Goal: Task Accomplishment & Management: Manage account settings

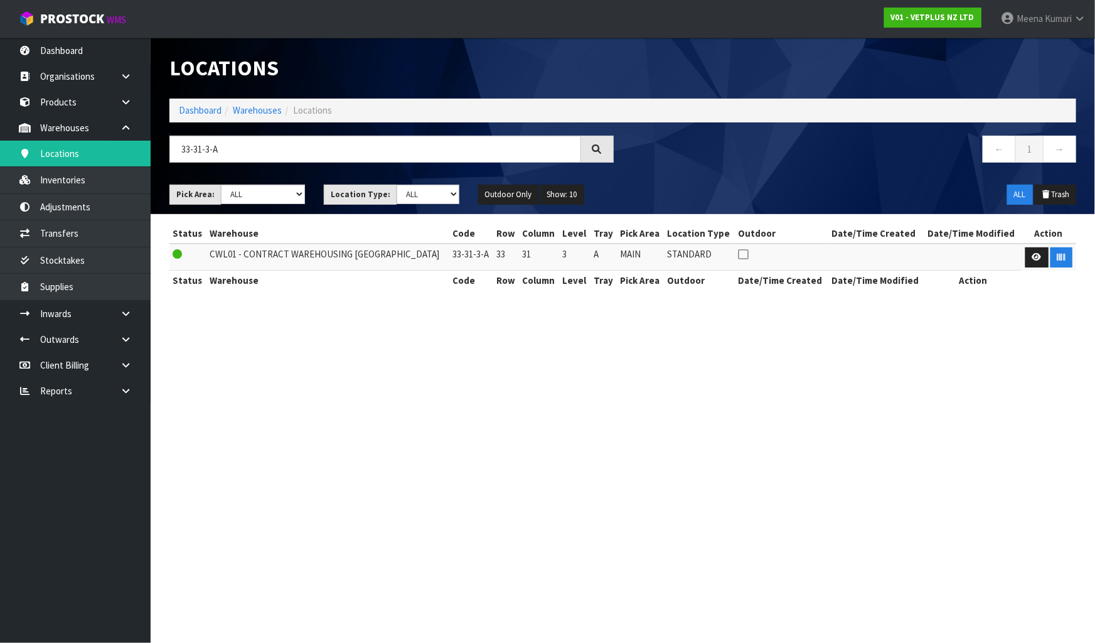
click at [709, 47] on div "Locations" at bounding box center [623, 68] width 926 height 61
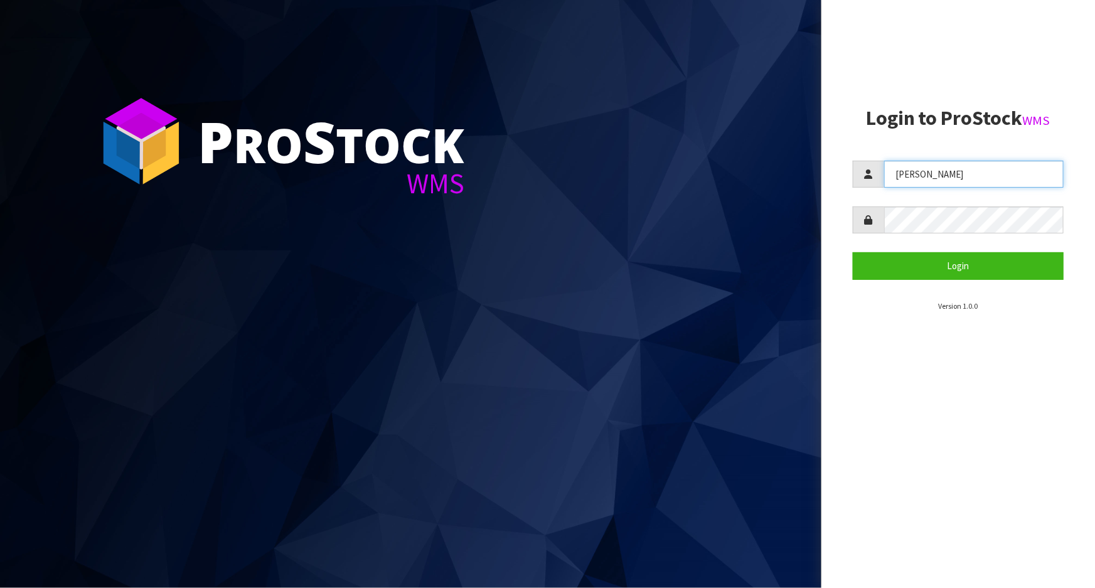
drag, startPoint x: 953, startPoint y: 182, endPoint x: 722, endPoint y: 145, distance: 234.0
click at [722, 145] on div "P ro S tock WMS Login to ProStock WMS Raj Login Version 1.0.0" at bounding box center [547, 294] width 1095 height 588
type input "Meena"
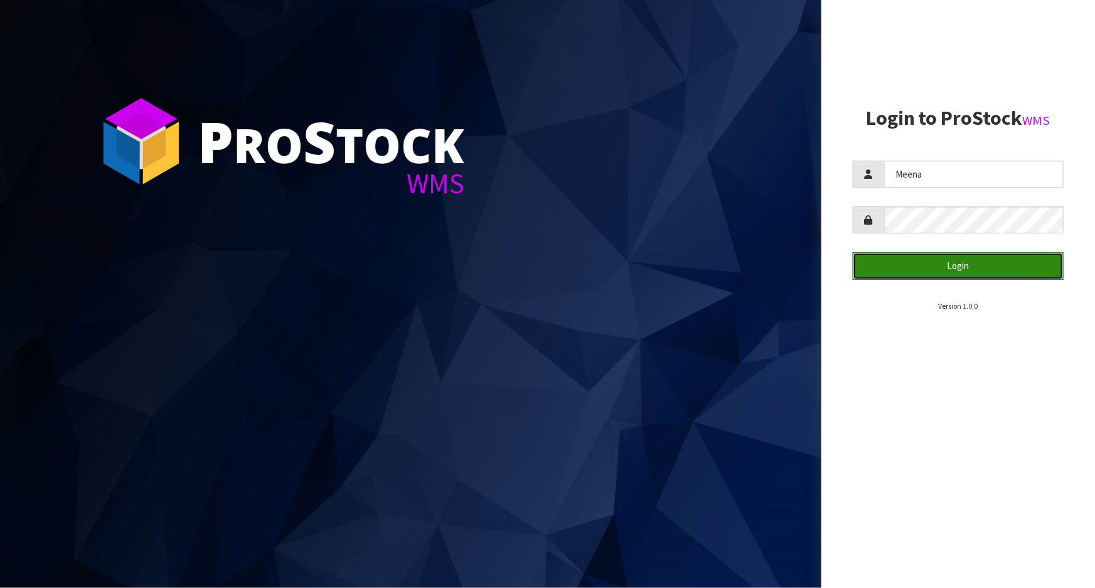
click at [903, 274] on button "Login" at bounding box center [958, 265] width 211 height 27
